Goal: Task Accomplishment & Management: Use online tool/utility

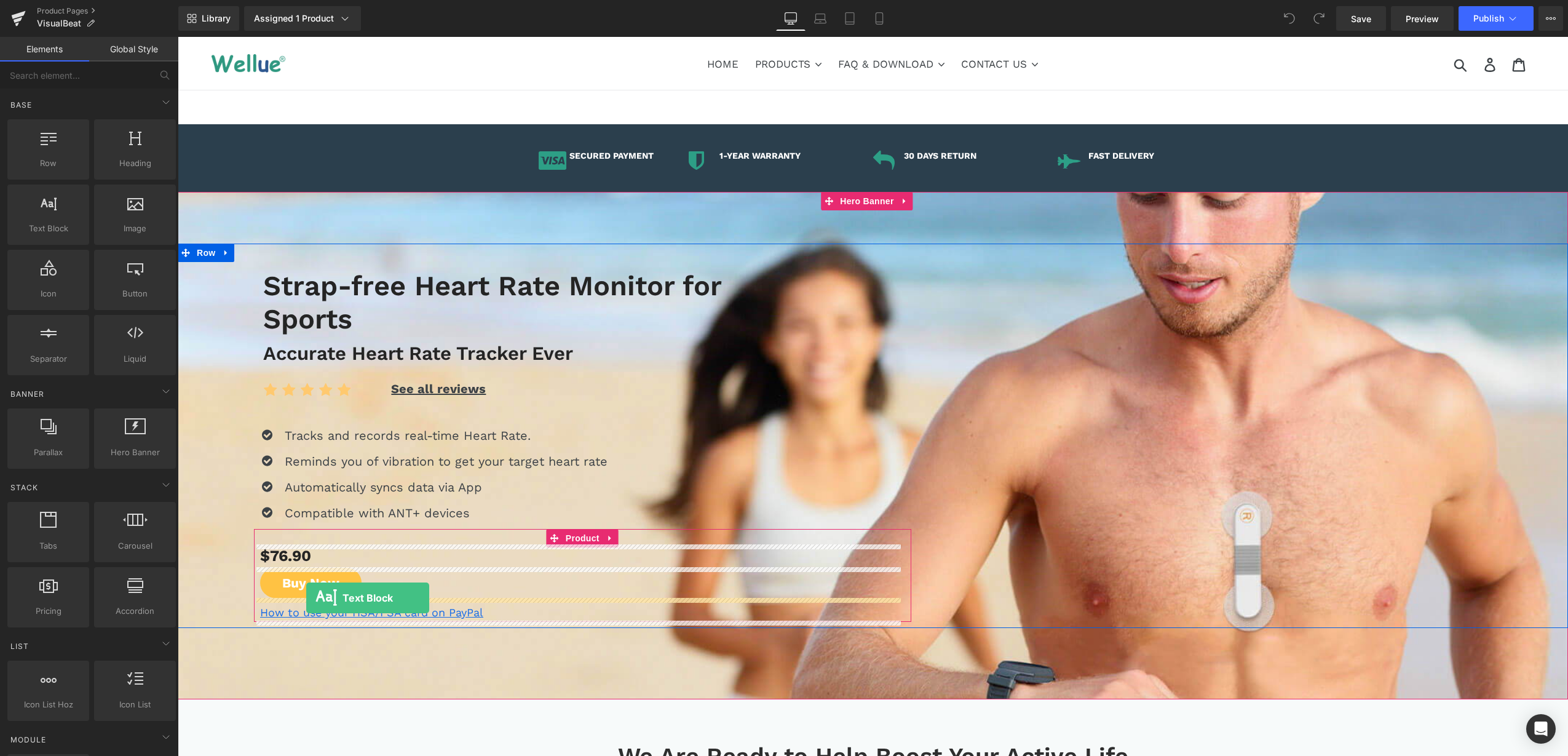
drag, startPoint x: 249, startPoint y: 288, endPoint x: 306, endPoint y: 598, distance: 315.2
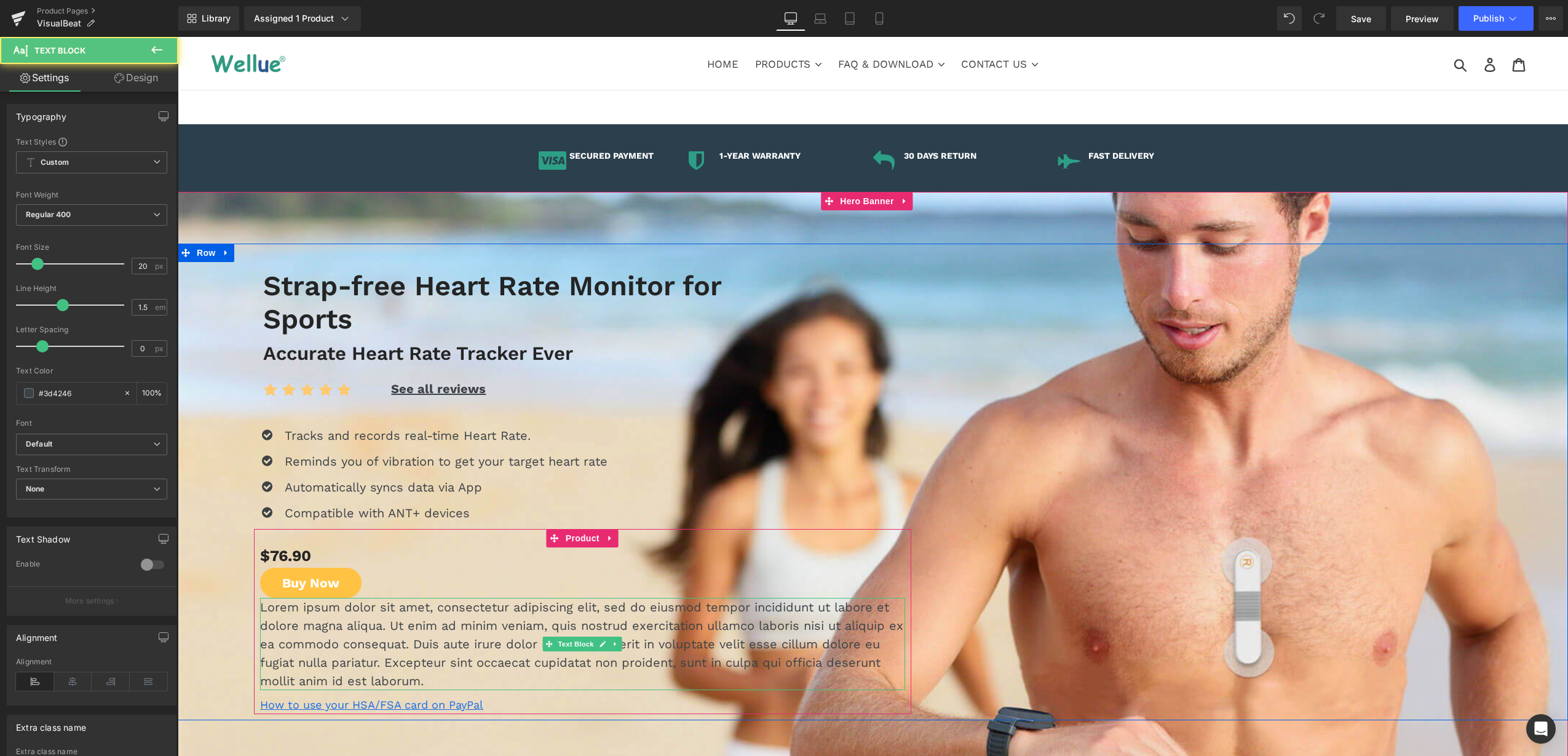
drag, startPoint x: 349, startPoint y: 618, endPoint x: 496, endPoint y: 542, distance: 165.5
click at [349, 618] on p "Lorem ipsum dolor sit amet, consectetur adipiscing elit, sed do eiusmod tempor …" at bounding box center [583, 643] width 645 height 93
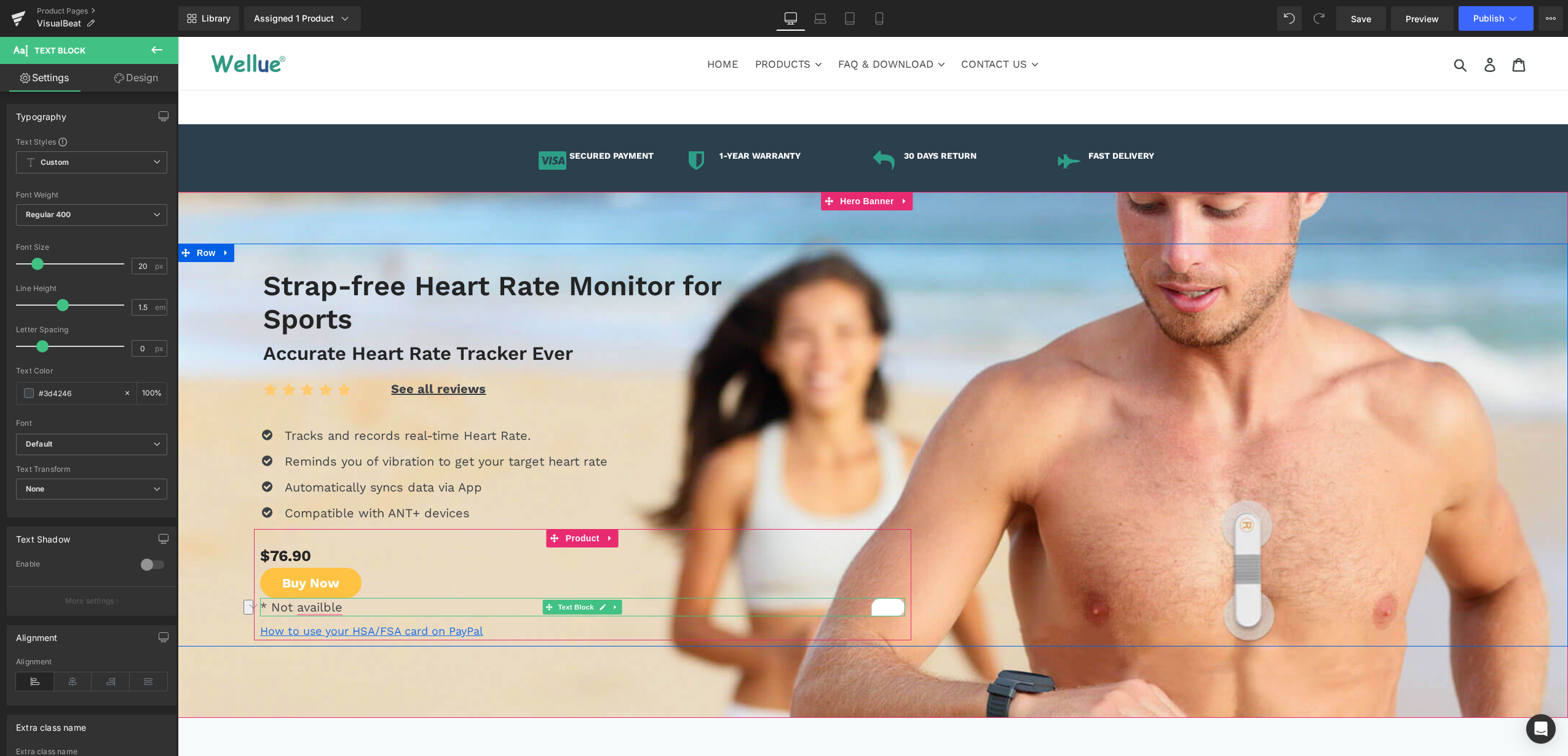
drag, startPoint x: 345, startPoint y: 608, endPoint x: 258, endPoint y: 607, distance: 87.0
click at [260, 607] on p "* Not availble" at bounding box center [583, 607] width 645 height 18
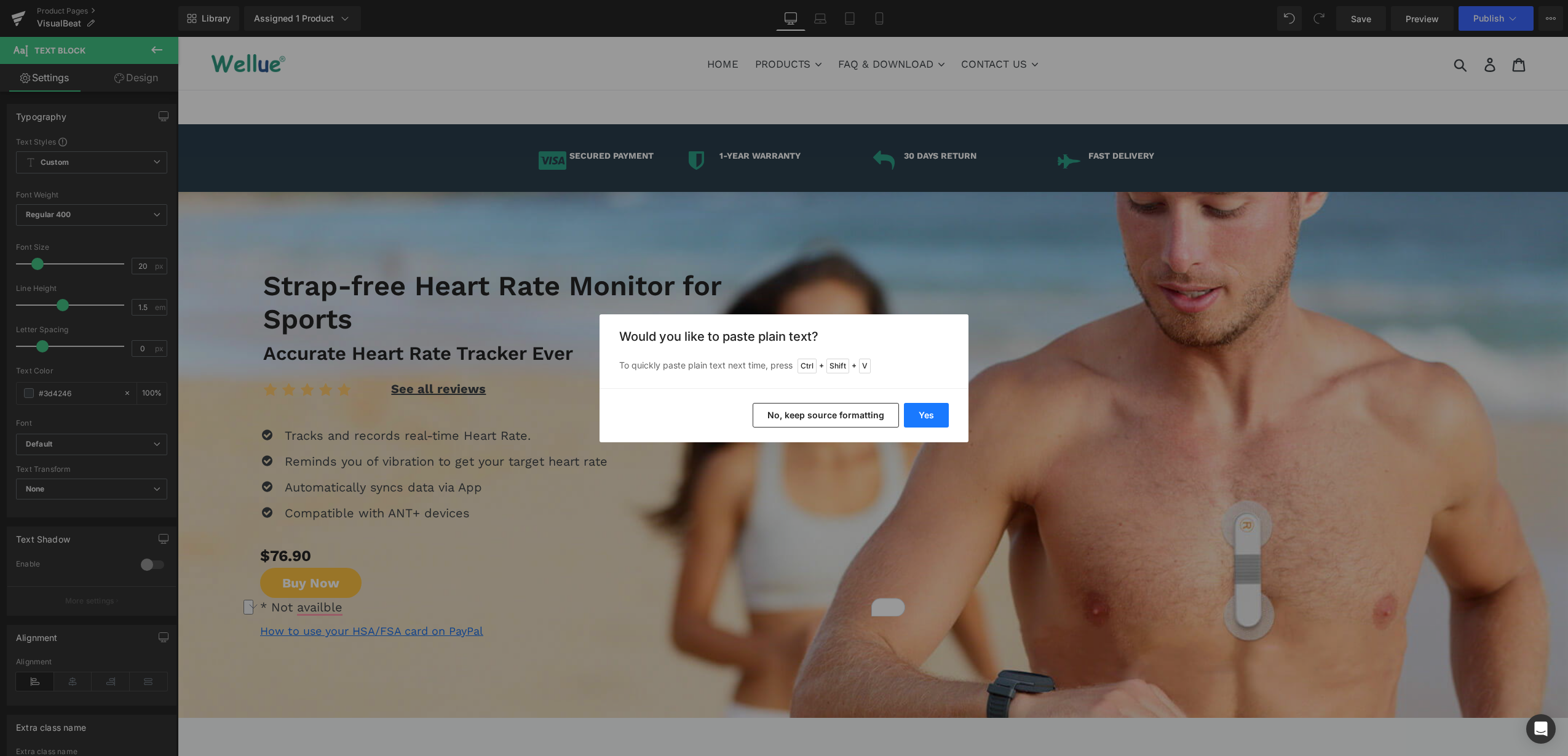
click at [933, 413] on button "Yes" at bounding box center [927, 415] width 45 height 25
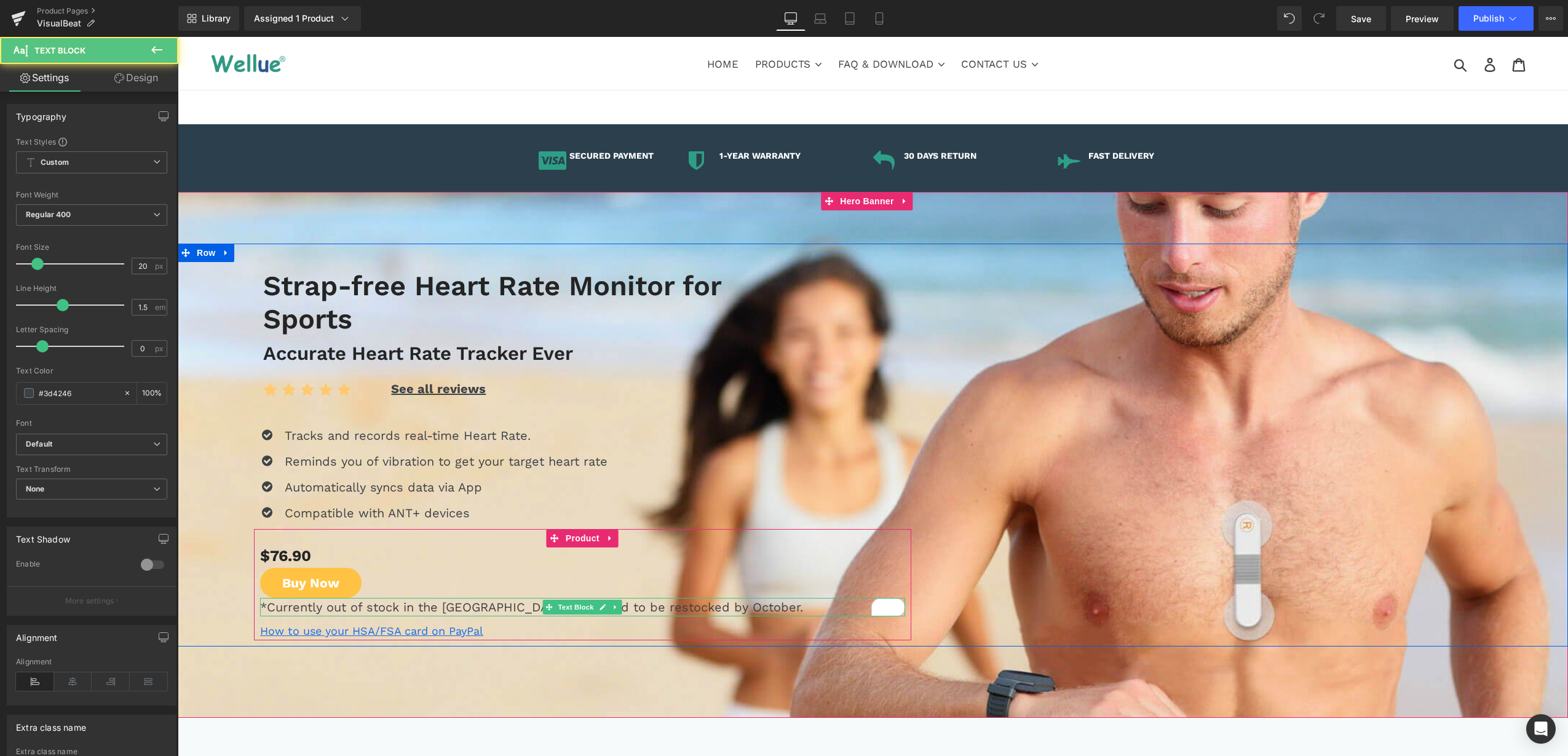
click at [470, 605] on p "*Currently out of stock in the [GEOGRAPHIC_DATA], expected to be restocked by O…" at bounding box center [583, 607] width 645 height 18
click at [602, 607] on link at bounding box center [603, 607] width 13 height 15
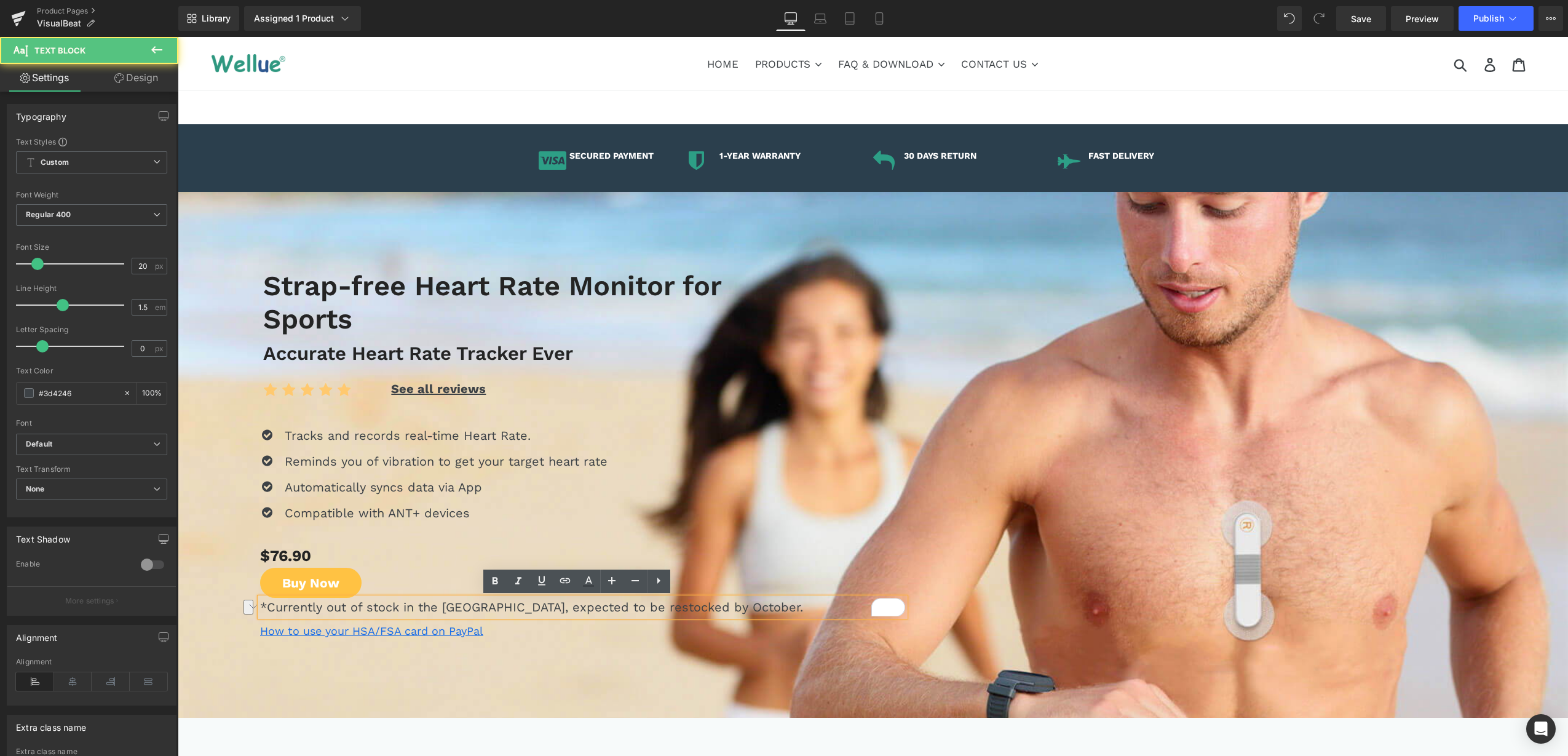
drag, startPoint x: 543, startPoint y: 620, endPoint x: 252, endPoint y: 617, distance: 291.0
click at [260, 616] on div "*Currently out of stock in the [GEOGRAPHIC_DATA], expected to be restocked by O…" at bounding box center [583, 607] width 645 height 18
click at [521, 585] on icon at bounding box center [518, 581] width 15 height 15
drag, startPoint x: 572, startPoint y: 610, endPoint x: 611, endPoint y: 607, distance: 39.1
click at [572, 610] on p "*Currently out of stock in the [GEOGRAPHIC_DATA], expected to be restocked by O…" at bounding box center [583, 607] width 645 height 18
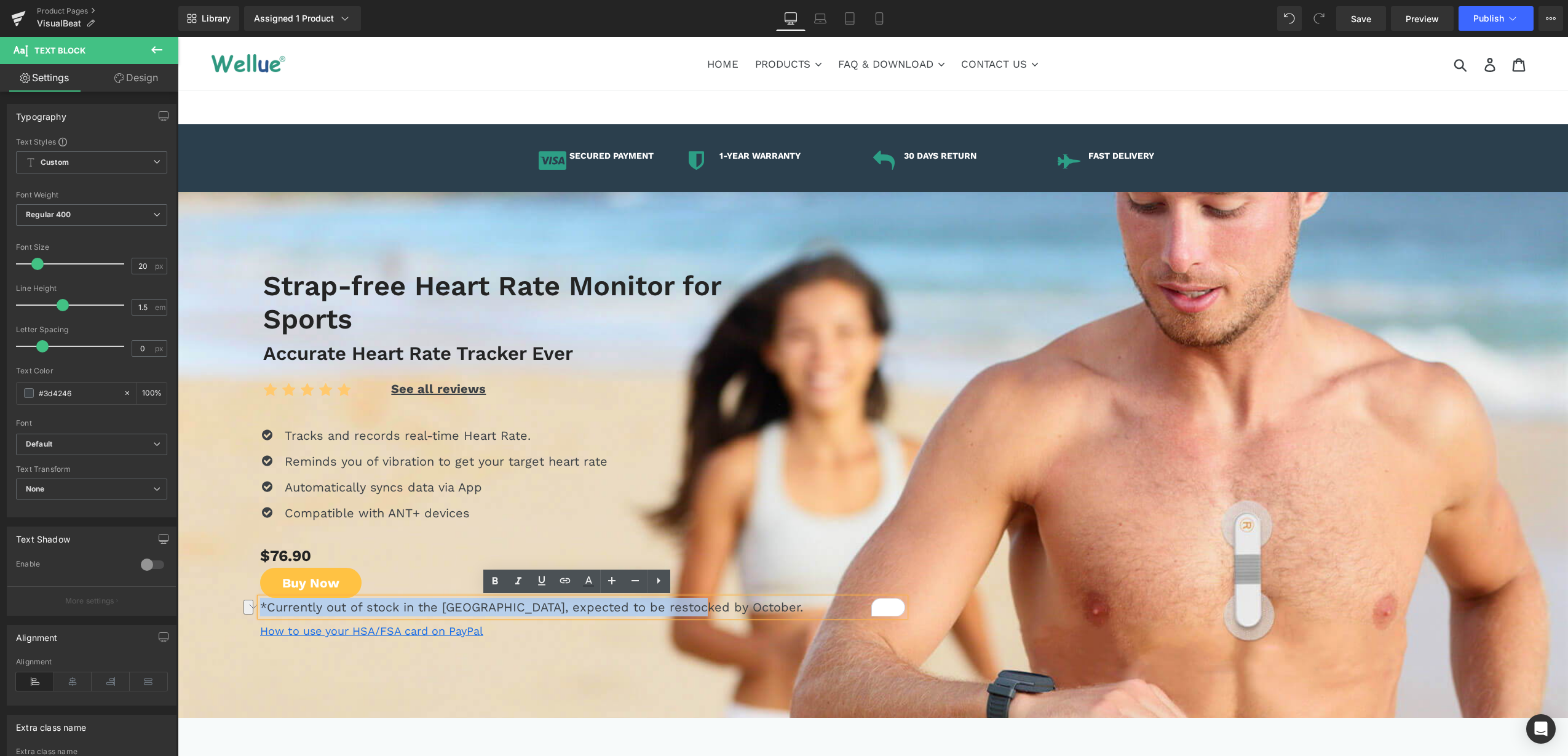
drag, startPoint x: 532, startPoint y: 612, endPoint x: 334, endPoint y: 606, distance: 198.1
click at [244, 614] on div "Strap-free Heart Rate Monitor for Sports Heading Accurate Heart Rate Tracker Ev…" at bounding box center [873, 444] width 1390 height 403
click at [508, 585] on link at bounding box center [518, 581] width 23 height 23
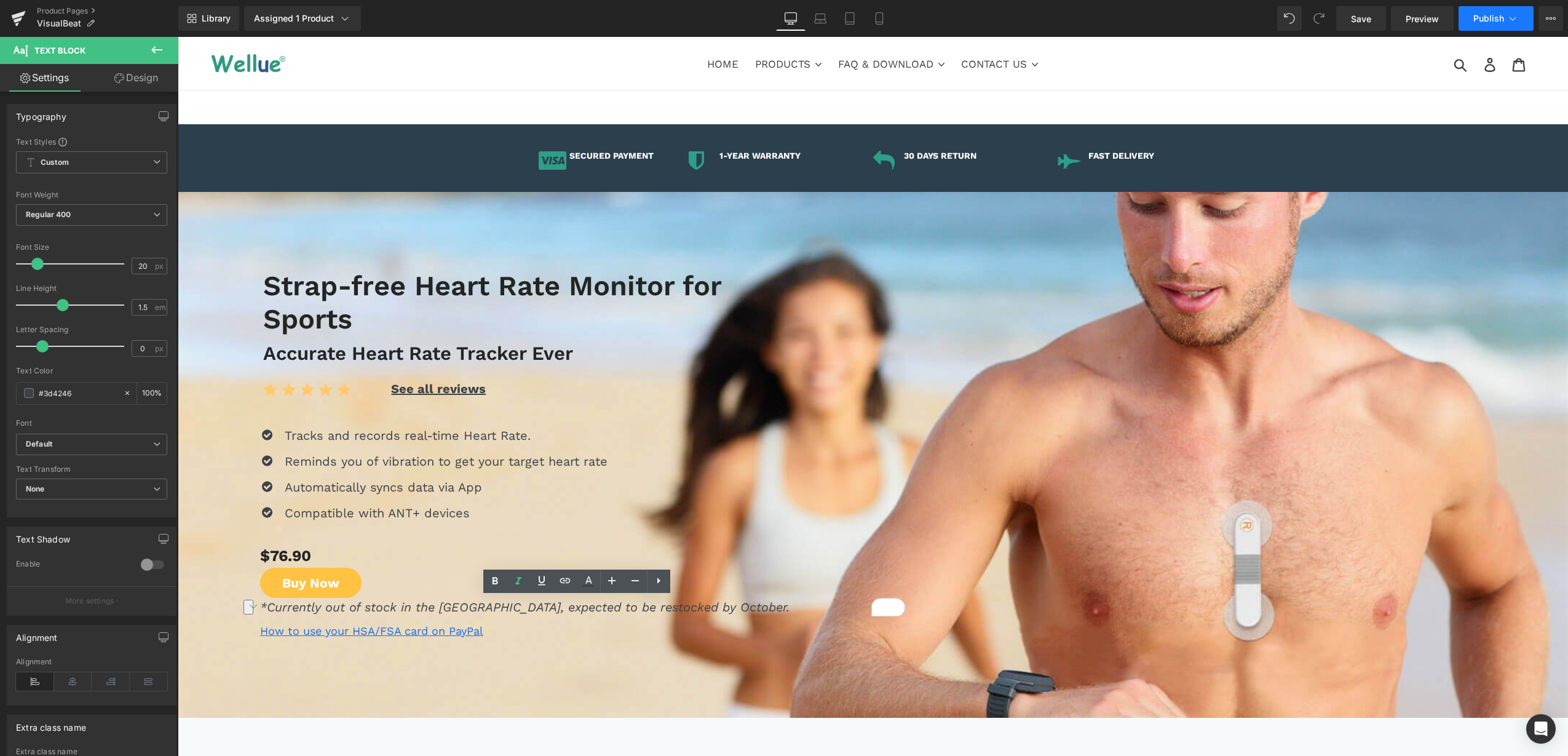
click at [1493, 24] on button "Publish" at bounding box center [1496, 18] width 75 height 25
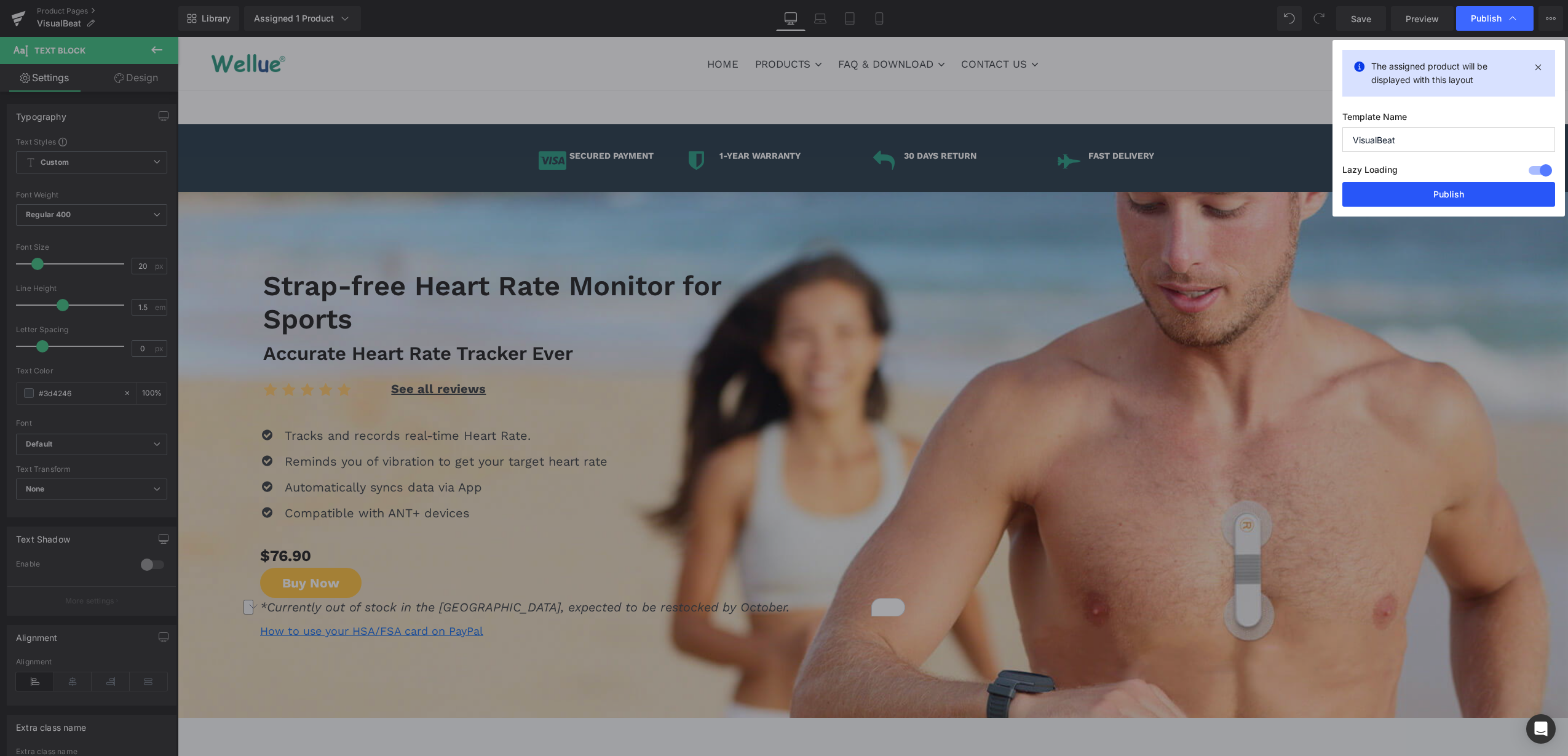
drag, startPoint x: 1430, startPoint y: 188, endPoint x: 402, endPoint y: 25, distance: 1040.8
click at [1430, 188] on button "Publish" at bounding box center [1449, 194] width 213 height 25
